Goal: Task Accomplishment & Management: Complete application form

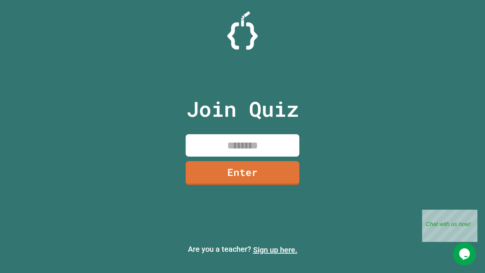
click at [275, 250] on link "Sign up here." at bounding box center [275, 249] width 44 height 9
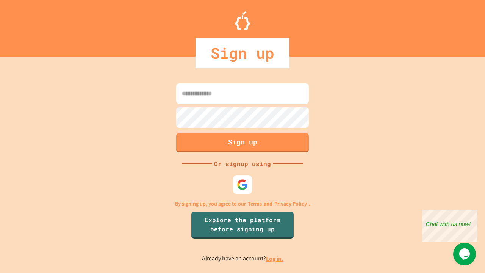
click at [275, 258] on link "Log in." at bounding box center [274, 259] width 17 height 8
